Goal: Task Accomplishment & Management: Complete application form

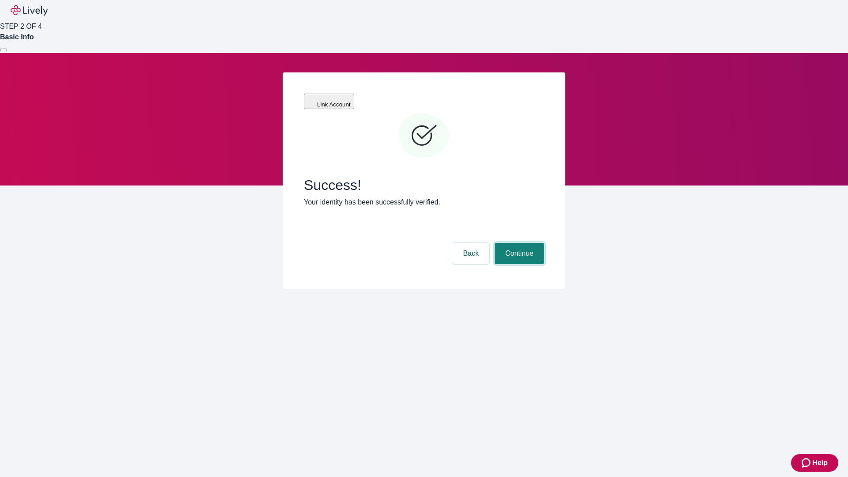
click at [518, 243] on button "Continue" at bounding box center [518, 253] width 49 height 21
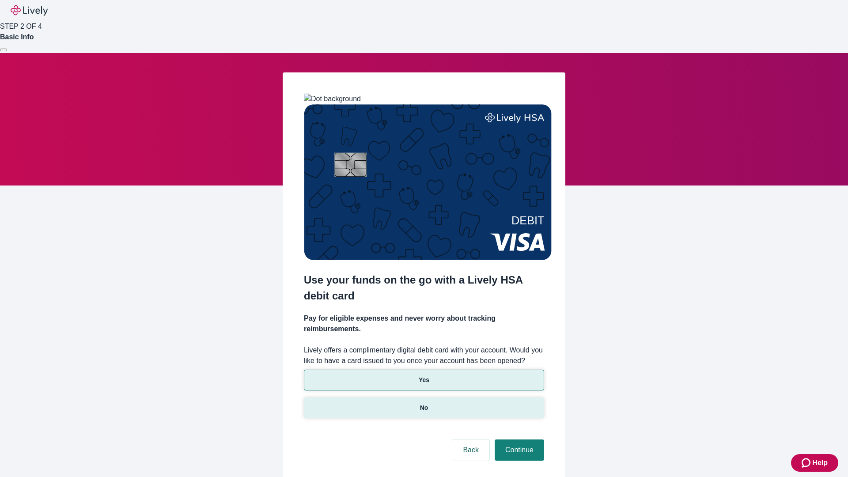
click at [423, 403] on p "No" at bounding box center [424, 407] width 8 height 9
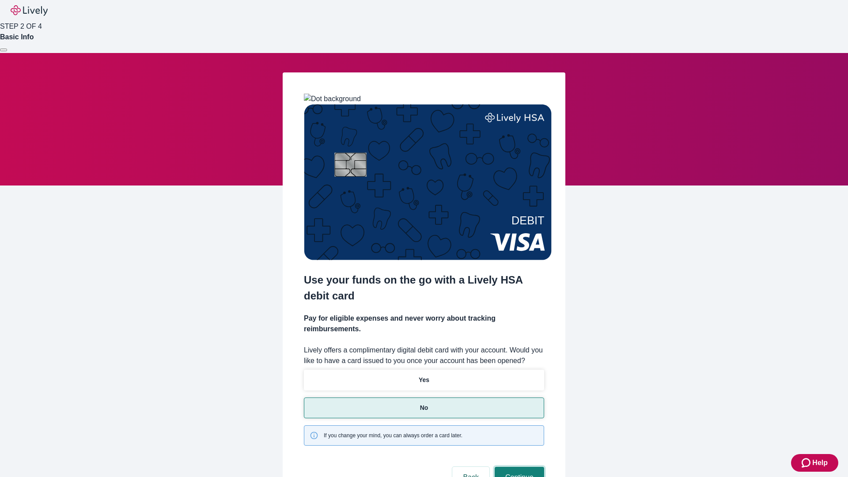
click at [518, 467] on button "Continue" at bounding box center [518, 477] width 49 height 21
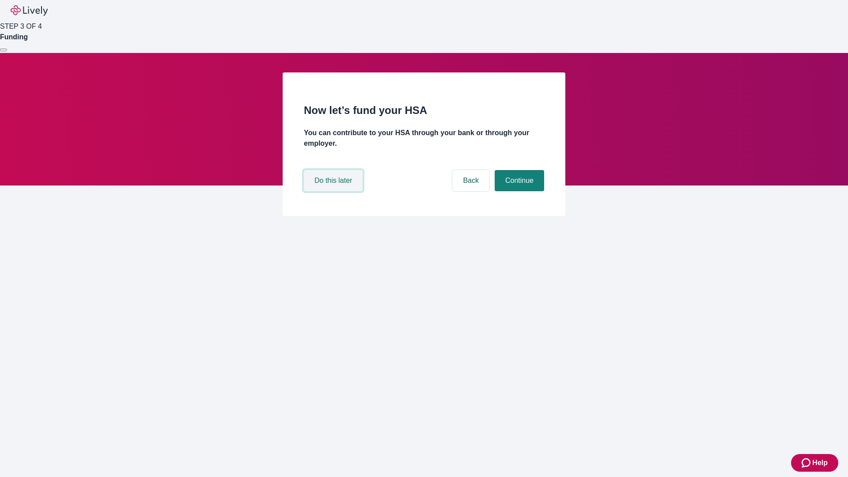
click at [334, 191] on button "Do this later" at bounding box center [333, 180] width 59 height 21
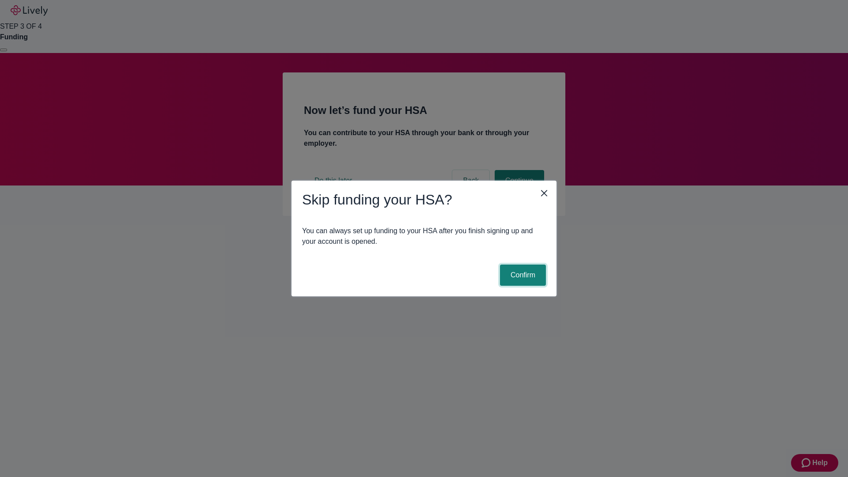
click at [521, 275] on button "Confirm" at bounding box center [523, 274] width 46 height 21
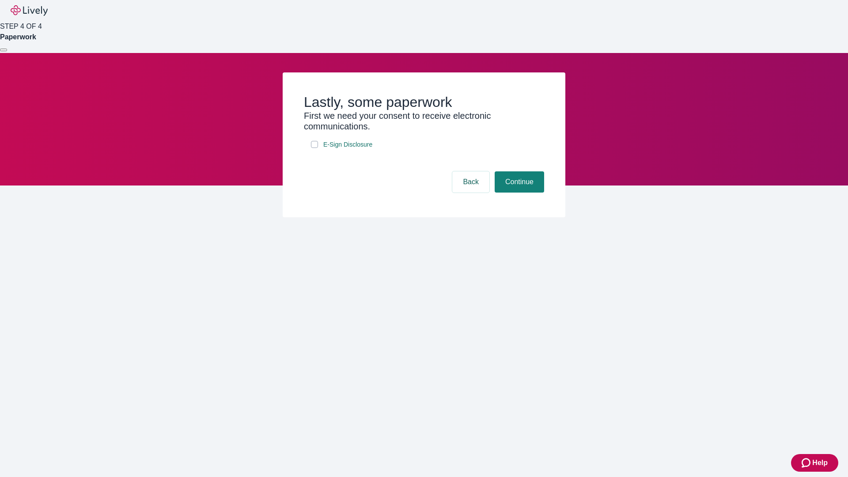
click at [314, 148] on input "E-Sign Disclosure" at bounding box center [314, 144] width 7 height 7
checkbox input "true"
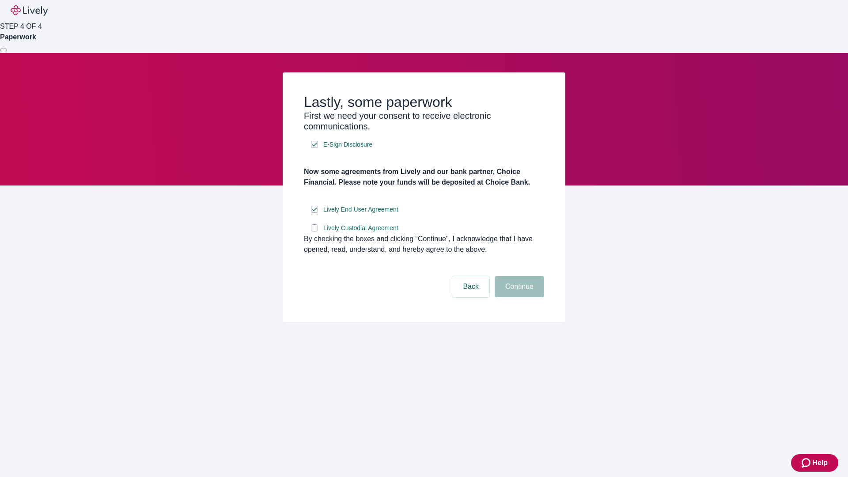
click at [314, 231] on input "Lively Custodial Agreement" at bounding box center [314, 227] width 7 height 7
checkbox input "true"
click at [518, 297] on button "Continue" at bounding box center [518, 286] width 49 height 21
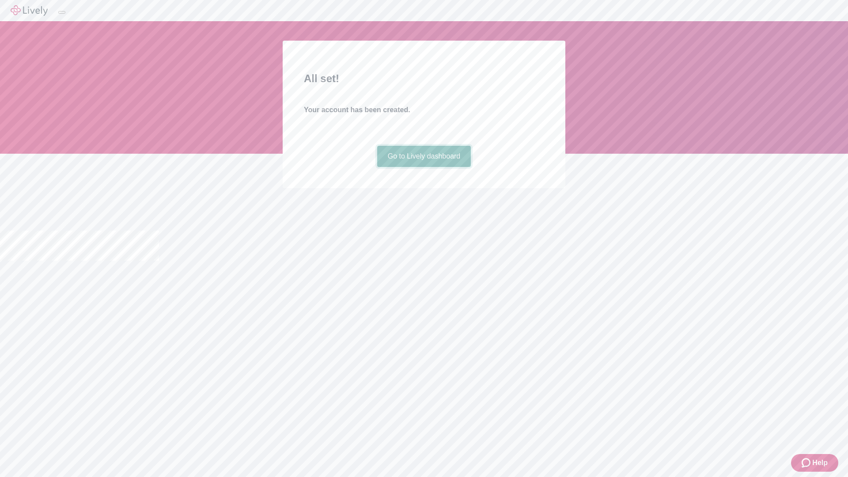
click at [423, 167] on link "Go to Lively dashboard" at bounding box center [424, 156] width 94 height 21
